Goal: Use online tool/utility: Utilize a website feature to perform a specific function

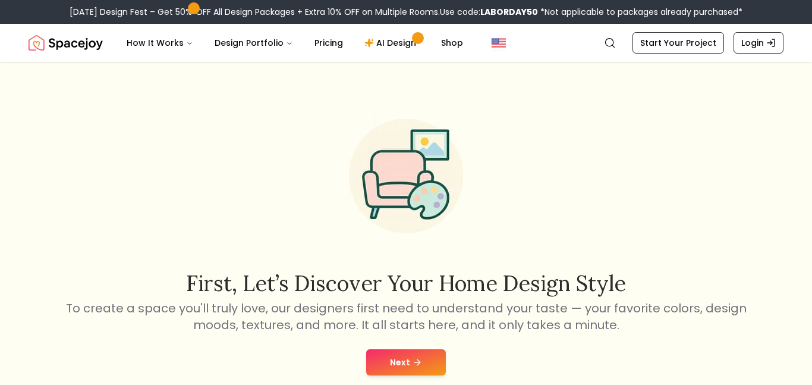
click at [419, 354] on button "Next" at bounding box center [406, 362] width 80 height 26
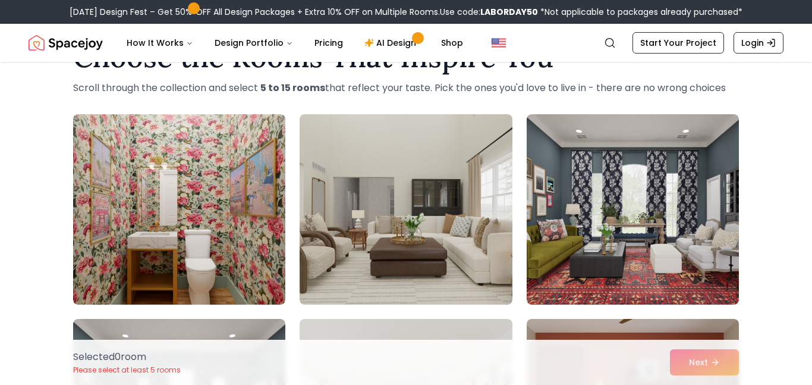
scroll to position [46, 0]
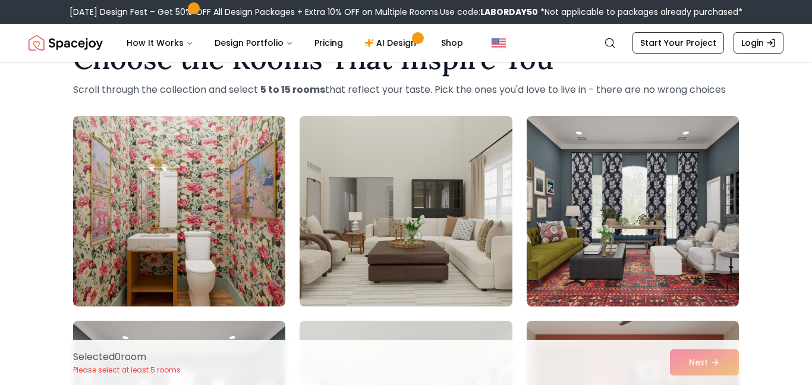
click at [442, 150] on img at bounding box center [405, 211] width 223 height 200
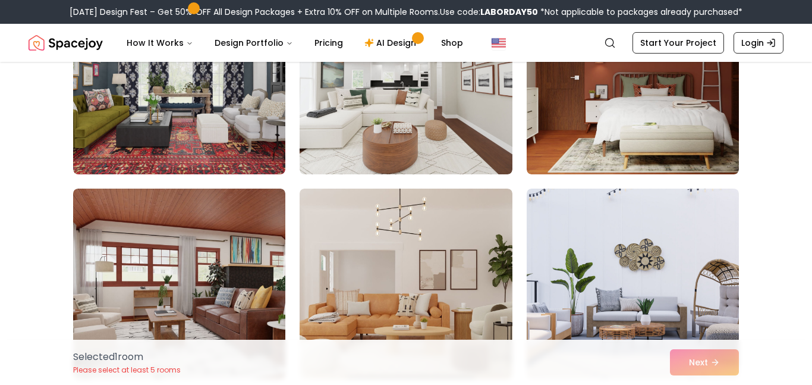
scroll to position [384, 0]
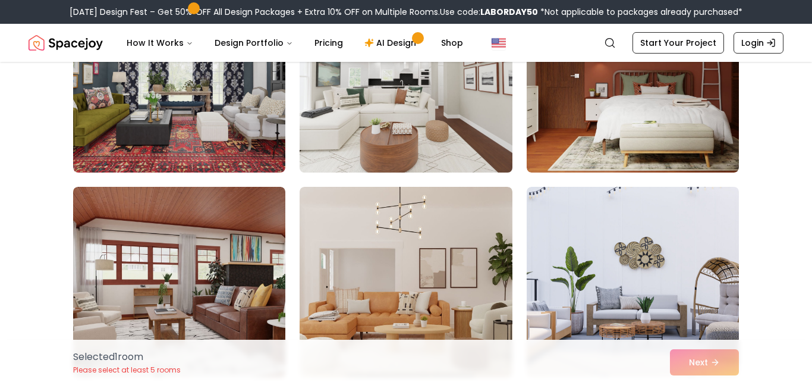
click at [456, 112] on img at bounding box center [405, 77] width 223 height 200
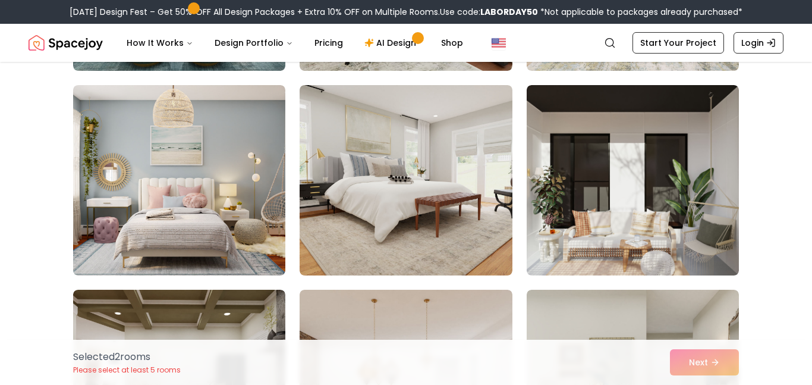
scroll to position [903, 0]
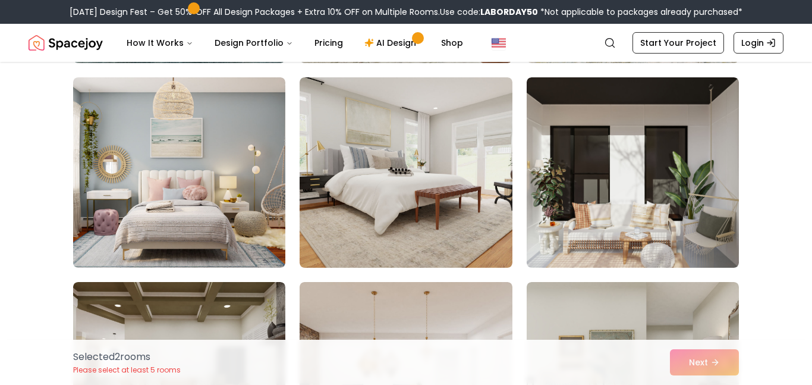
click at [120, 197] on img at bounding box center [179, 172] width 212 height 190
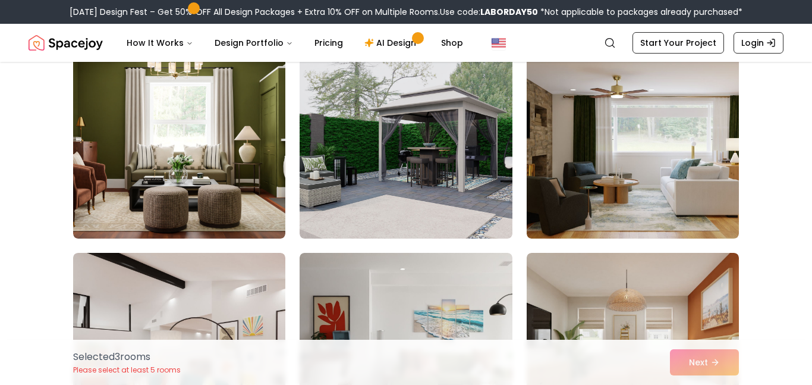
scroll to position [1344, 0]
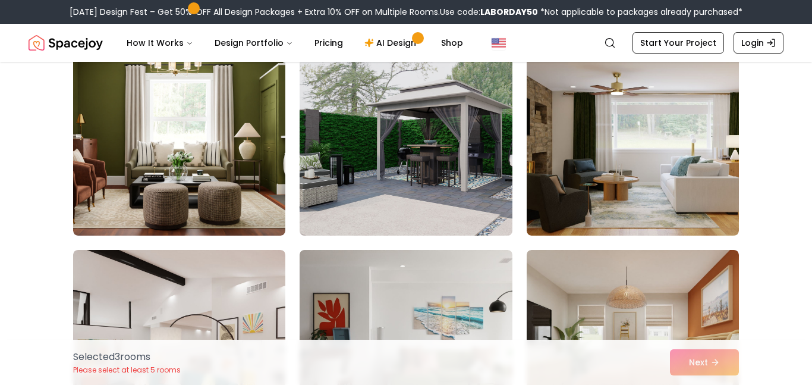
click at [351, 188] on img at bounding box center [405, 140] width 223 height 200
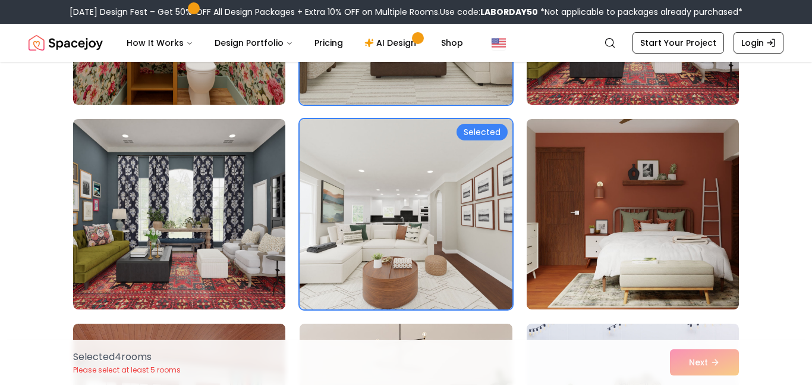
scroll to position [251, 0]
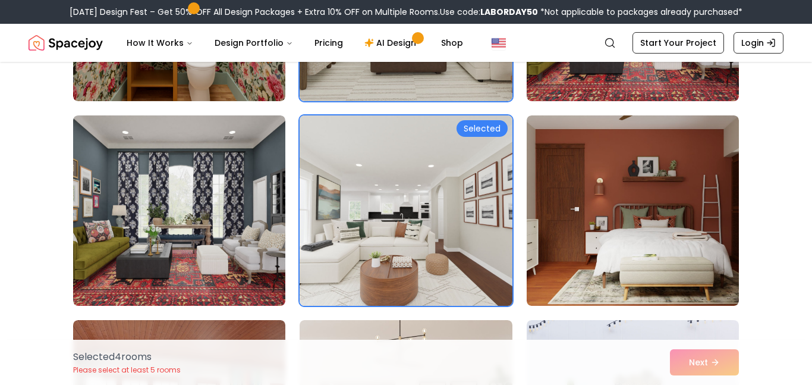
click at [452, 255] on img at bounding box center [405, 211] width 223 height 200
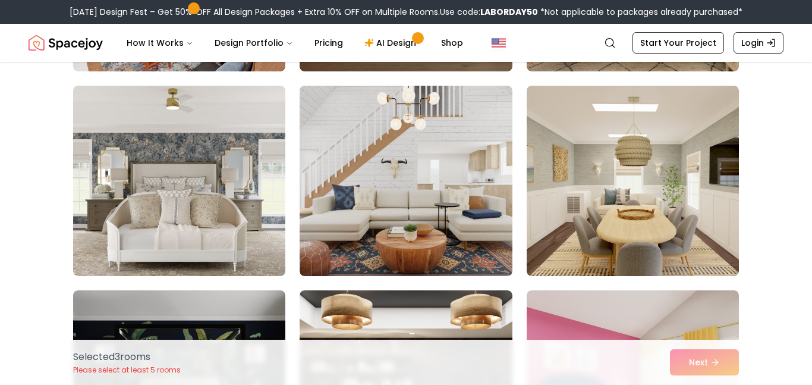
scroll to position [1714, 0]
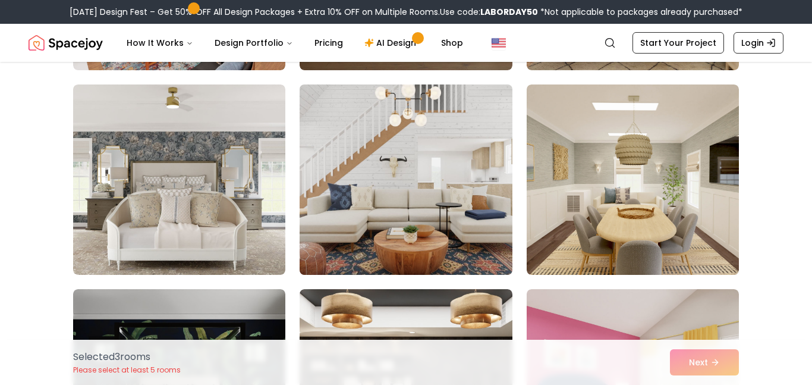
click at [436, 231] on img at bounding box center [405, 180] width 223 height 200
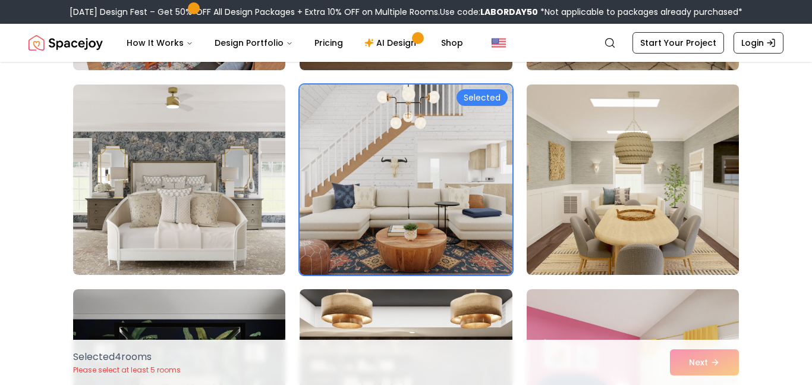
click at [631, 174] on img at bounding box center [632, 180] width 223 height 200
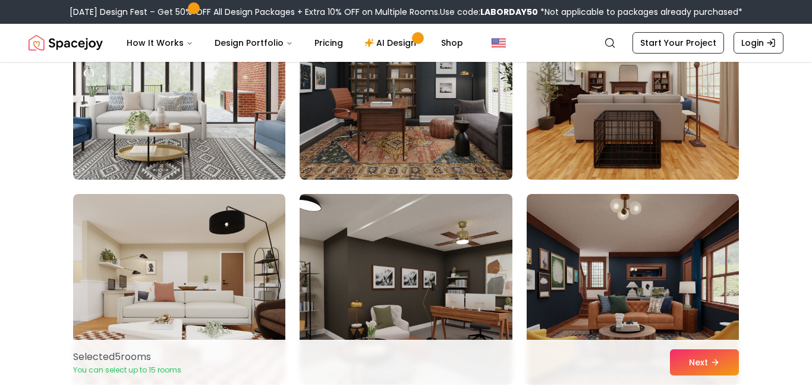
scroll to position [2631, 0]
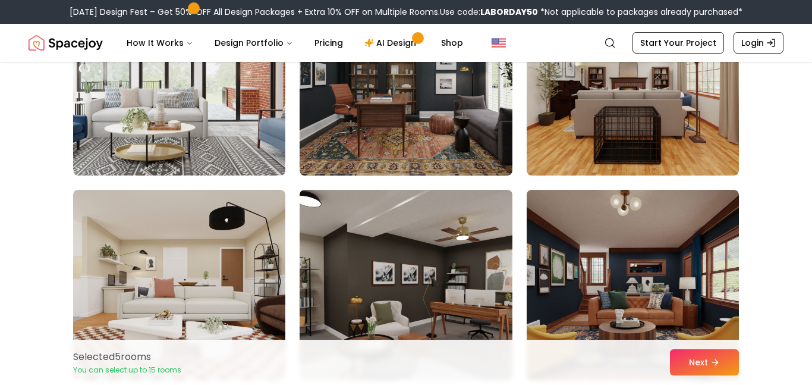
click at [84, 147] on img at bounding box center [179, 80] width 223 height 200
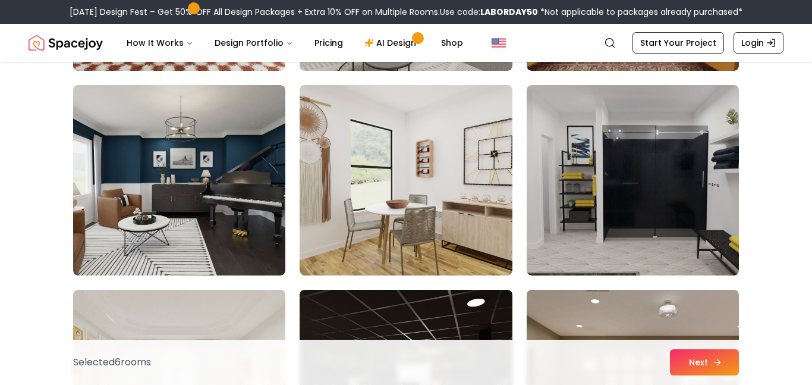
click at [713, 365] on icon at bounding box center [718, 362] width 10 height 10
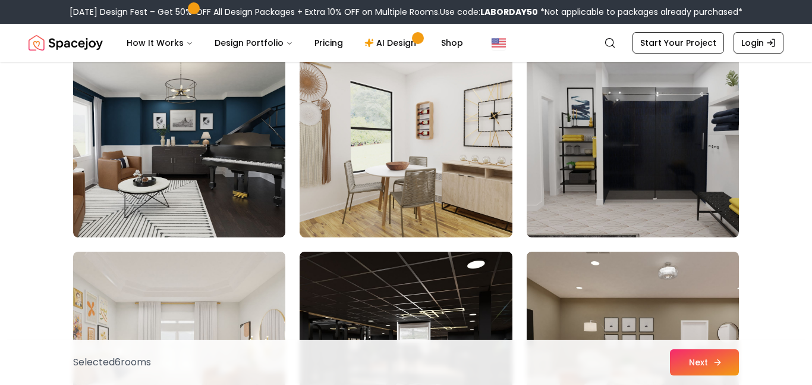
scroll to position [2940, 0]
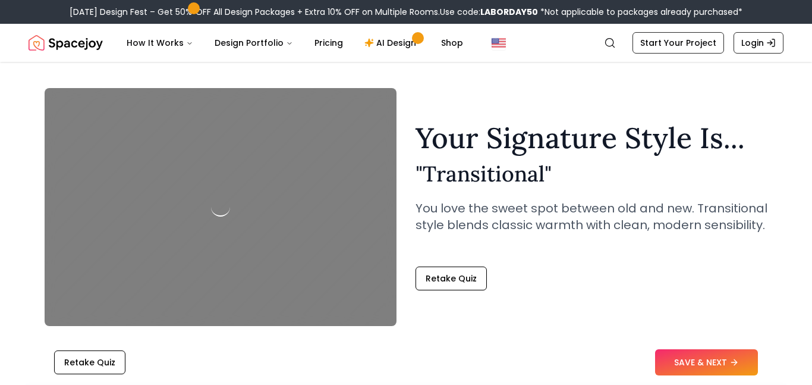
scroll to position [26, 0]
click at [233, 187] on div at bounding box center [221, 208] width 352 height 238
click at [281, 231] on div at bounding box center [221, 208] width 352 height 238
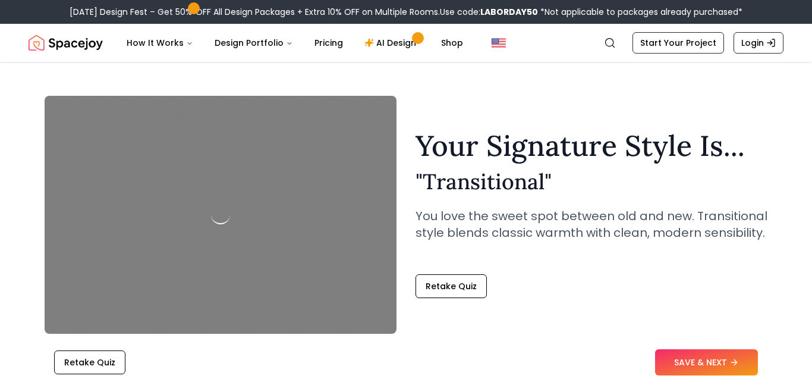
scroll to position [17, 0]
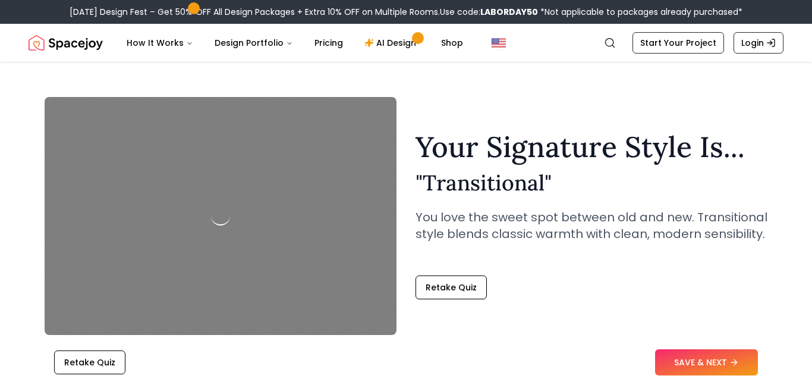
click at [159, 183] on div at bounding box center [221, 216] width 352 height 238
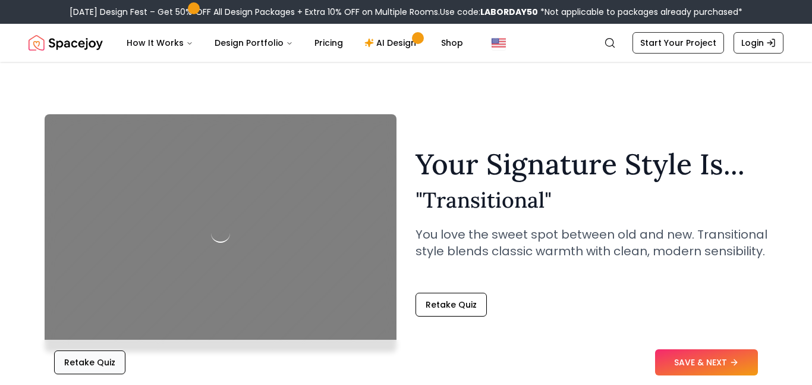
click at [90, 353] on button "Retake Quiz" at bounding box center [89, 362] width 71 height 24
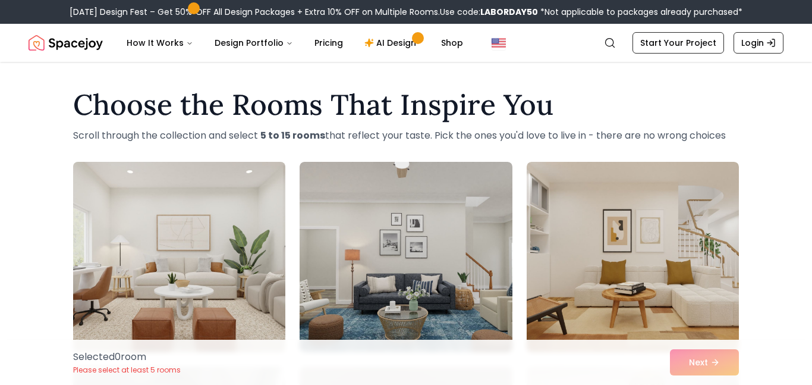
click at [199, 262] on img at bounding box center [179, 257] width 223 height 200
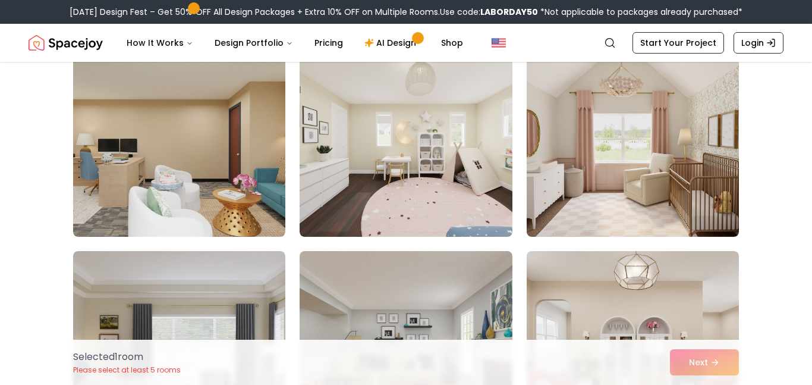
scroll to position [4207, 0]
click at [448, 155] on img at bounding box center [406, 141] width 212 height 190
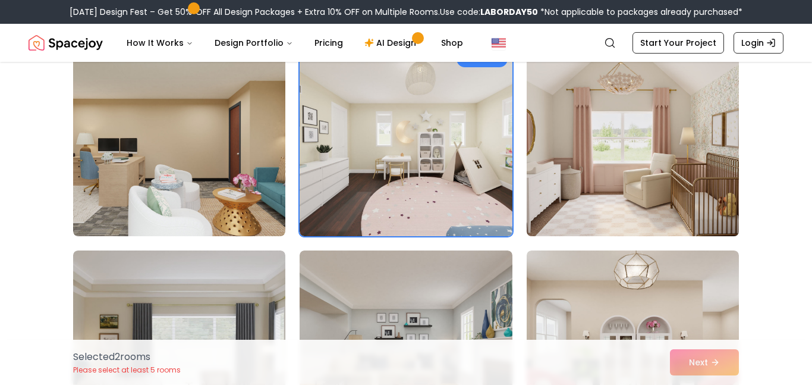
click at [695, 187] on img at bounding box center [632, 141] width 223 height 200
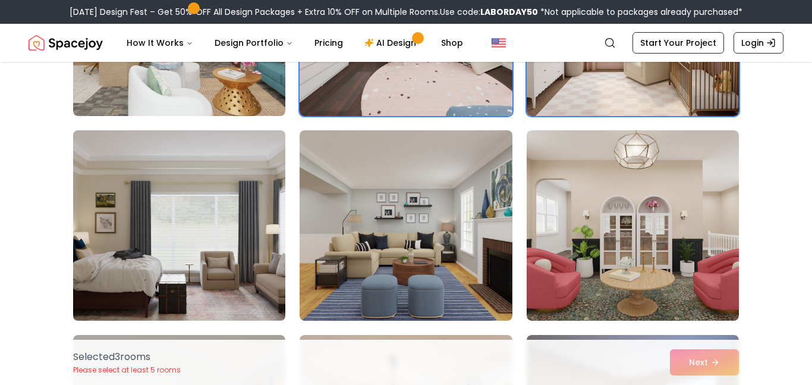
click at [204, 211] on img at bounding box center [179, 225] width 223 height 200
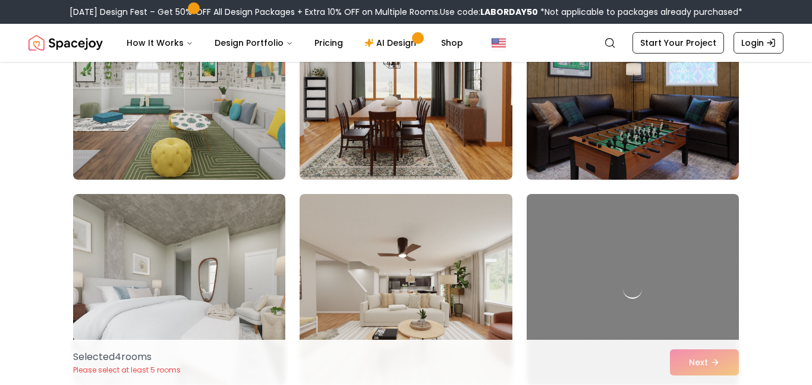
scroll to position [4712, 0]
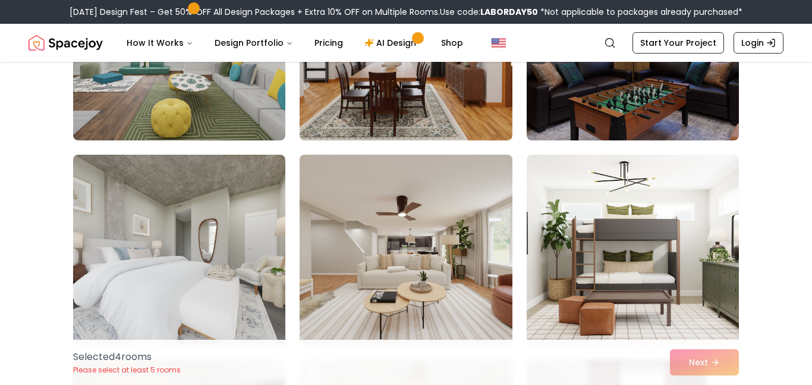
click at [453, 250] on img at bounding box center [405, 250] width 223 height 200
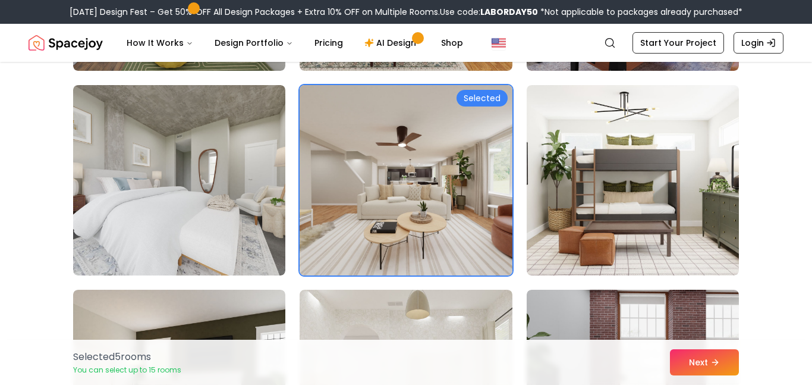
scroll to position [4784, 0]
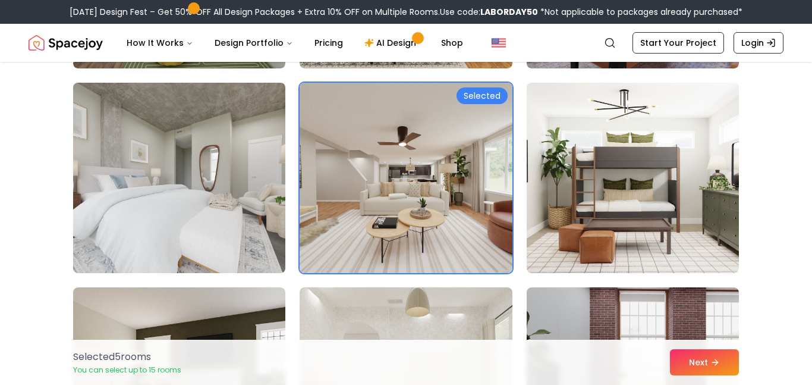
click at [220, 166] on img at bounding box center [179, 178] width 223 height 200
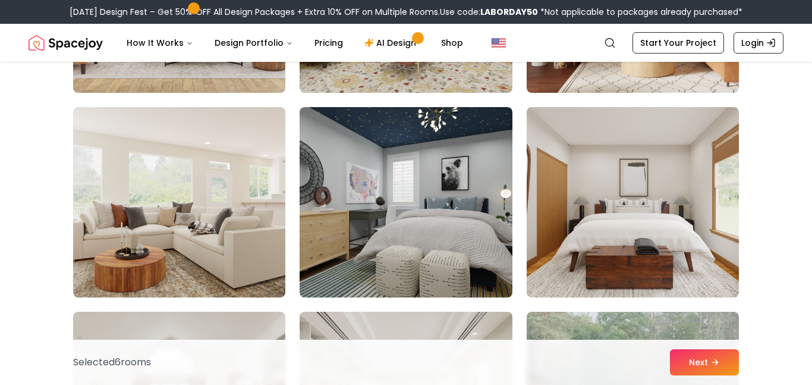
scroll to position [6193, 0]
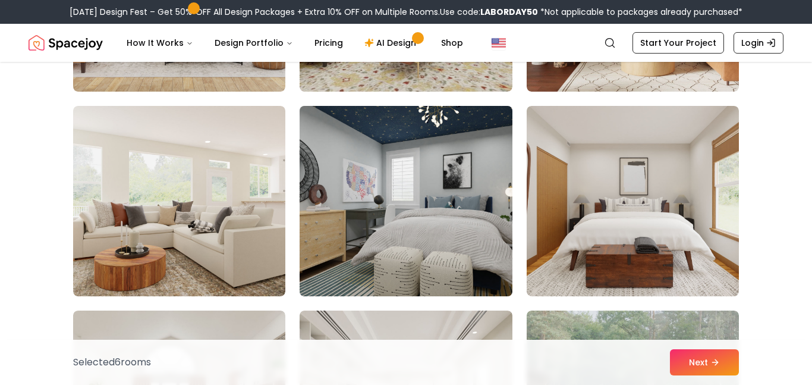
click at [442, 186] on img at bounding box center [405, 201] width 223 height 200
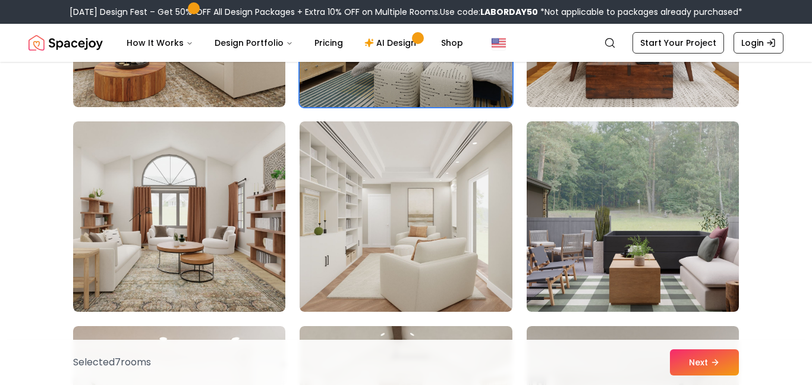
scroll to position [6382, 0]
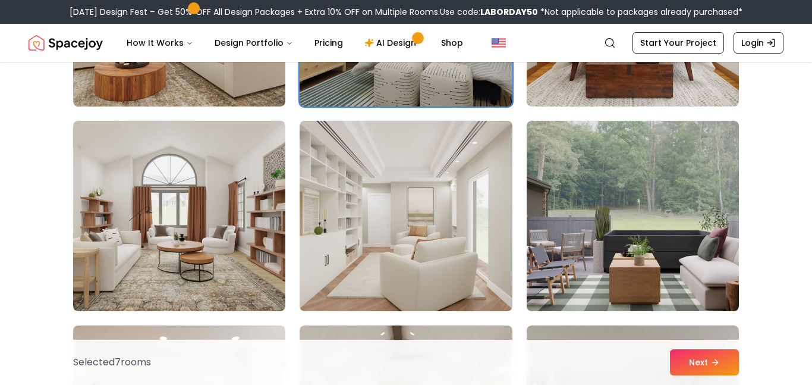
click at [717, 229] on img at bounding box center [633, 216] width 212 height 190
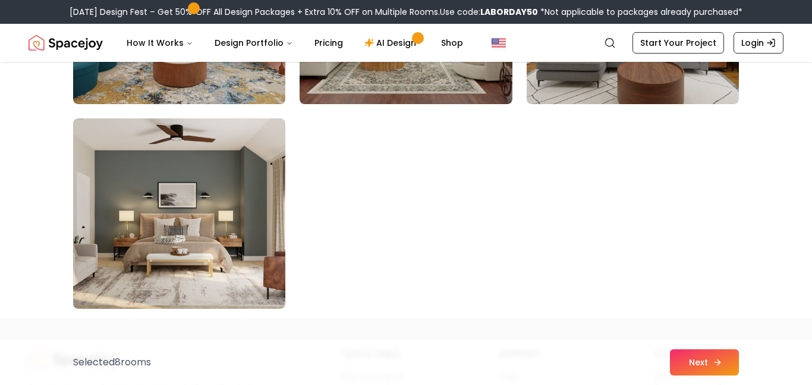
click at [713, 357] on icon at bounding box center [718, 362] width 10 height 10
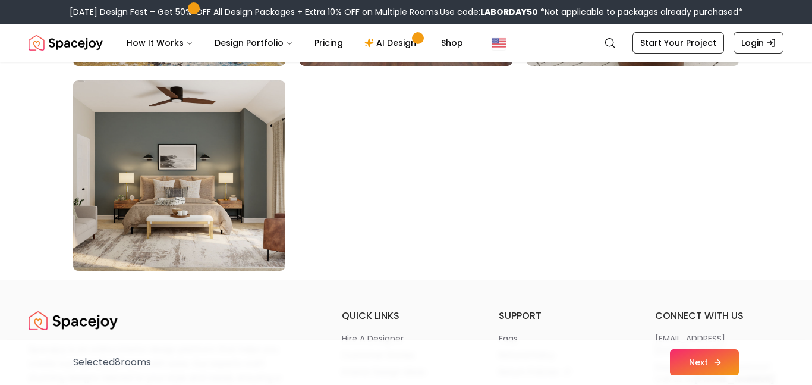
scroll to position [6794, 0]
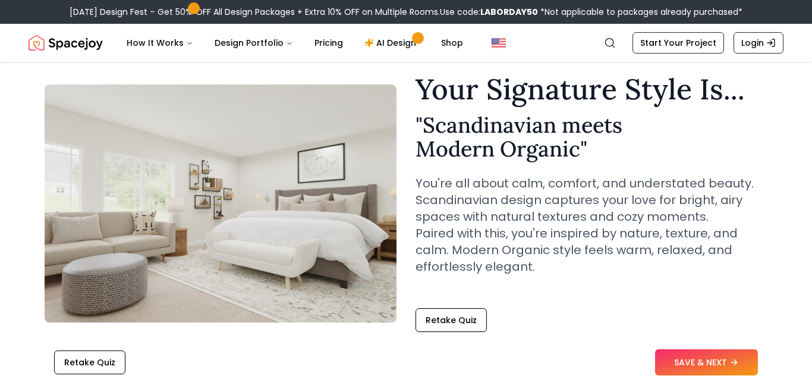
scroll to position [40, 0]
